Goal: Task Accomplishment & Management: Use online tool/utility

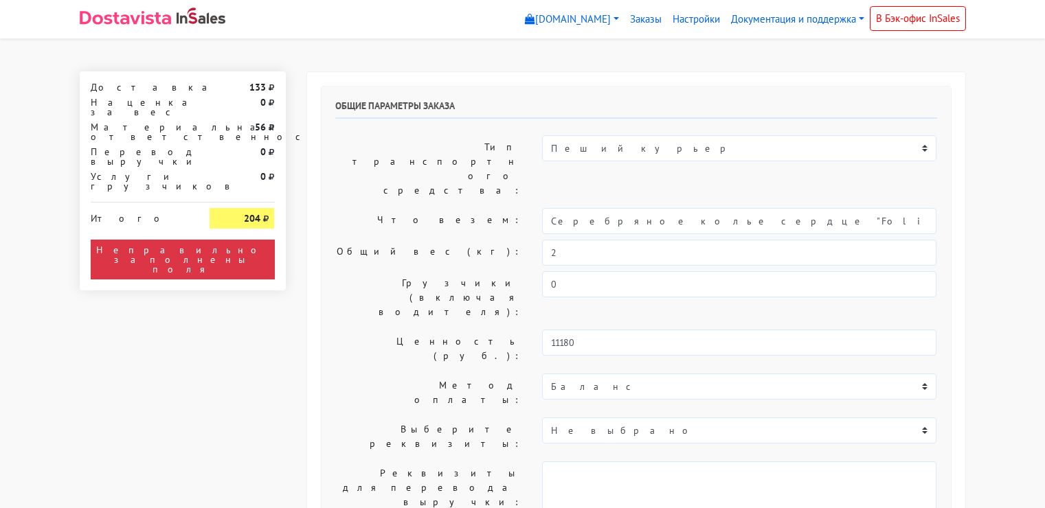
select select "11:00"
select select "21:00"
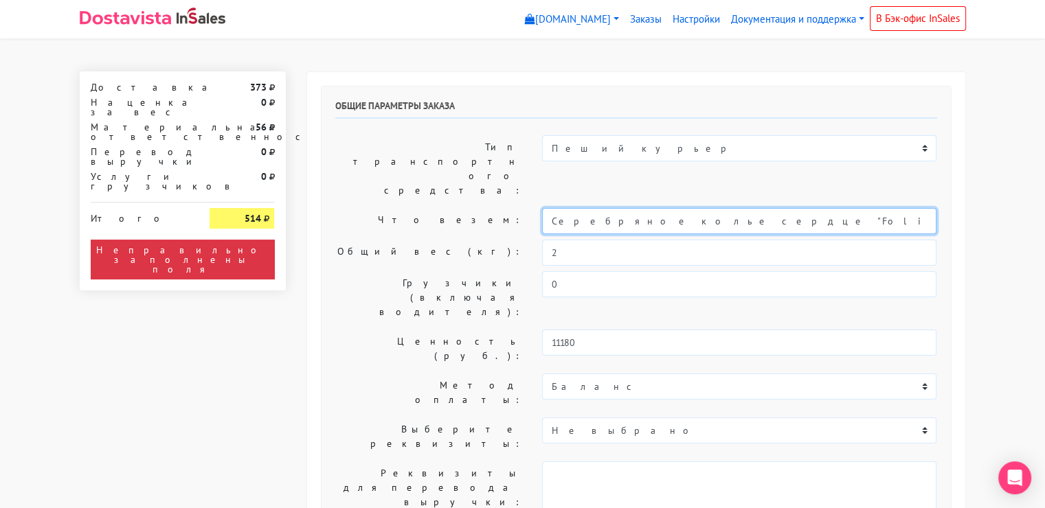
click at [673, 208] on input "Серебряное колье сердце "Folio" (47 / -)" at bounding box center [739, 221] width 394 height 26
type input "e"
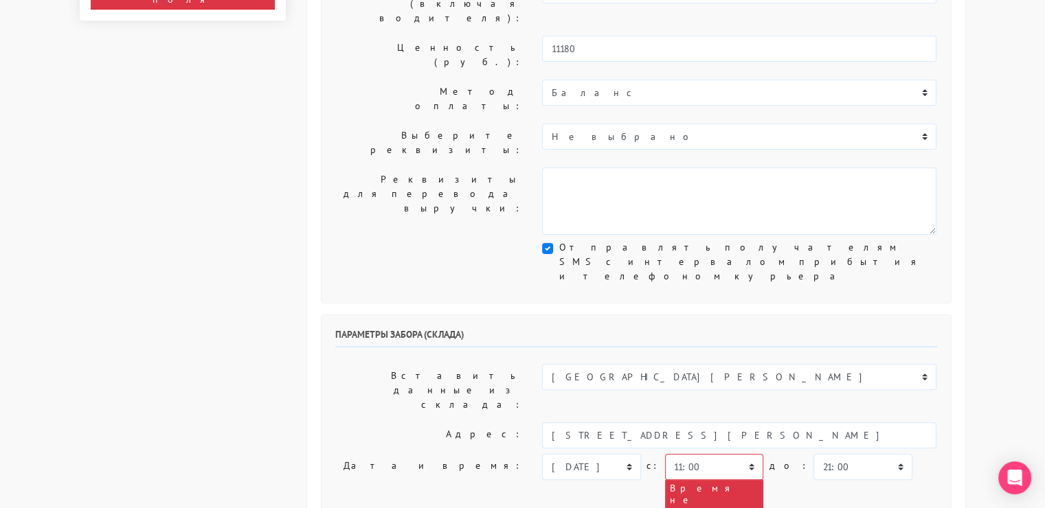
scroll to position [295, 0]
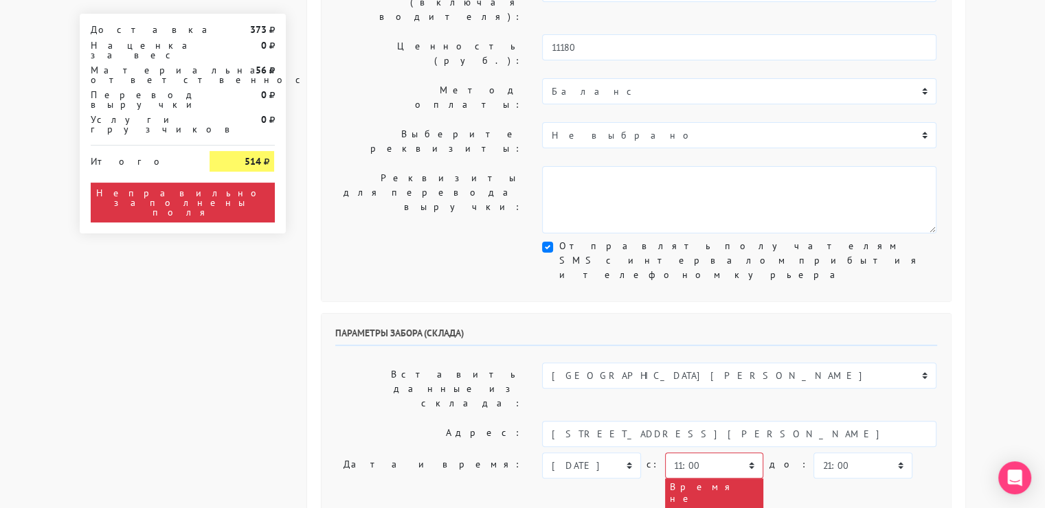
type input "украшения"
click at [633, 453] on select "[DATE] [DATE] [DATE] [DATE] [DATE] [DATE] [DATE] [DATE] [DATE]" at bounding box center [591, 466] width 98 height 26
select select "[DATE]"
click at [542, 453] on select "[DATE] [DATE] [DATE] [DATE] [DATE] [DATE] [DATE] [DATE] [DATE]" at bounding box center [591, 466] width 98 height 26
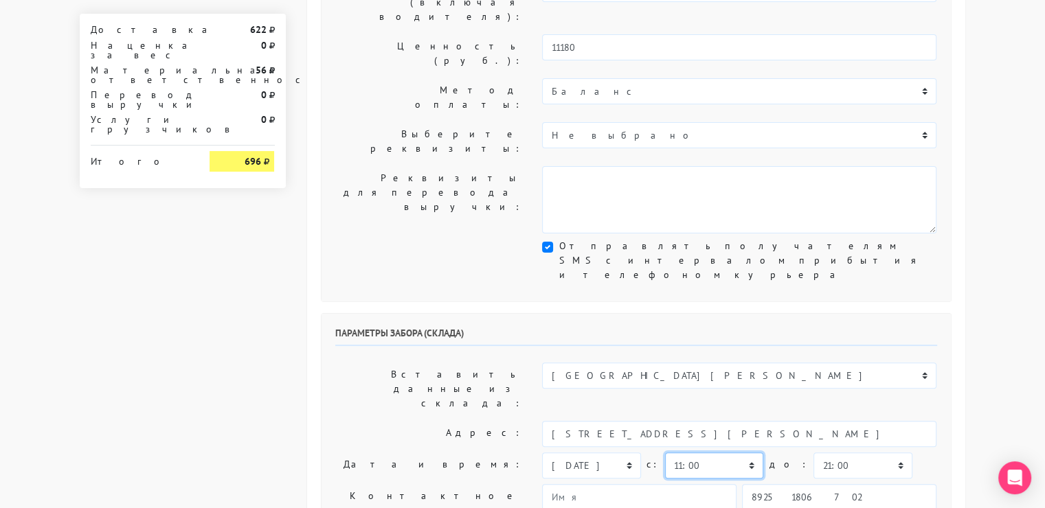
click at [741, 453] on select "00:00 00:30 01:00 01:30 02:00 02:30 03:00 03:30 04:00 04:30 05:00 05:30 06:00 0…" at bounding box center [714, 466] width 98 height 26
select select "16:30"
click at [665, 453] on select "00:00 00:30 01:00 01:30 02:00 02:30 03:00 03:30 04:00 04:30 05:00 05:30 06:00 0…" at bounding box center [714, 466] width 98 height 26
click at [854, 453] on select "00:00 00:30 01:00 01:30 02:00 02:30 03:00 03:30 04:00 04:30 05:00 05:30 06:00 0…" at bounding box center [862, 466] width 98 height 26
select select "17:00"
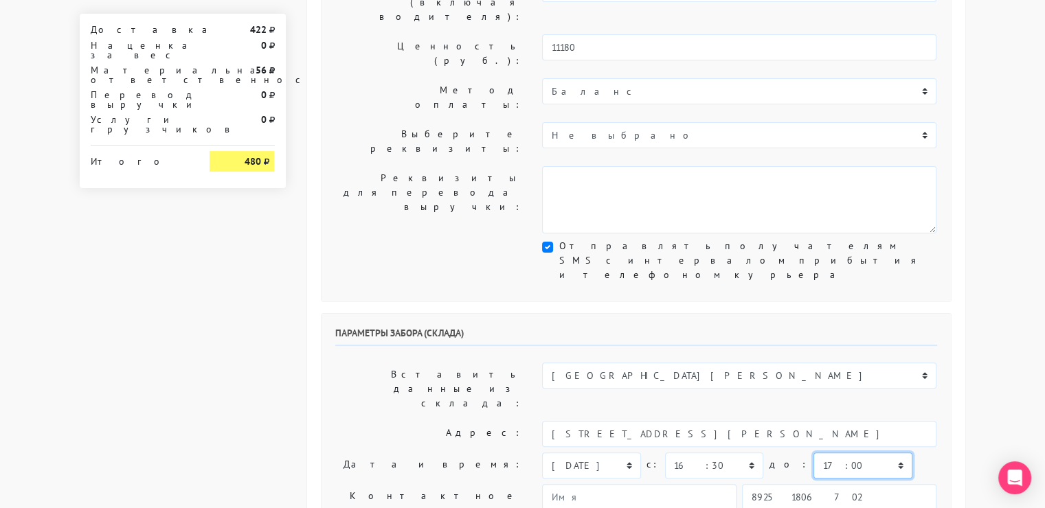
click at [813, 453] on select "00:00 00:30 01:00 01:30 02:00 02:30 03:00 03:30 04:00 04:30 05:00 05:30 06:00 0…" at bounding box center [862, 466] width 98 height 26
click at [819, 484] on input "89251806702" at bounding box center [839, 497] width 194 height 26
type input "9234448187"
type input "[PERSON_NAME]"
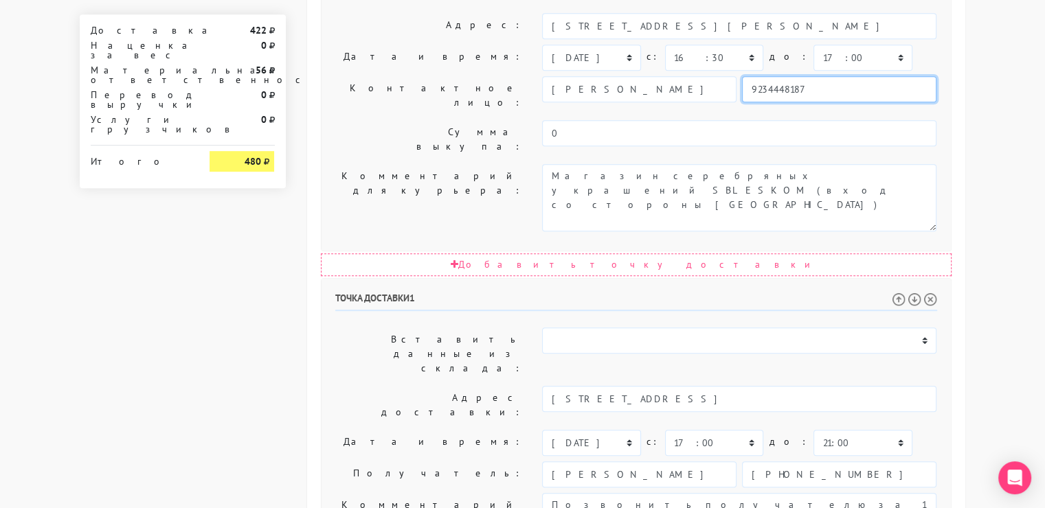
scroll to position [756, 0]
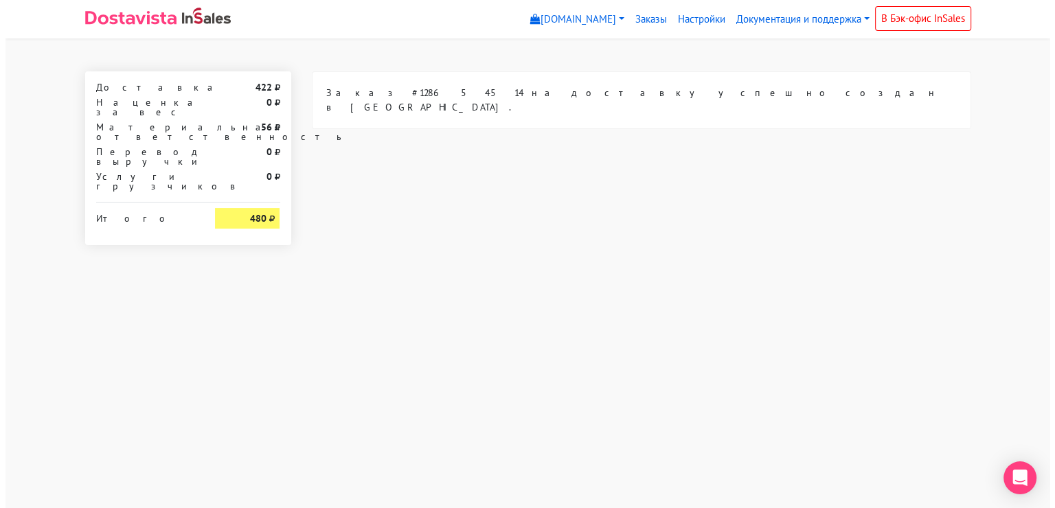
scroll to position [0, 0]
